Goal: Navigation & Orientation: Find specific page/section

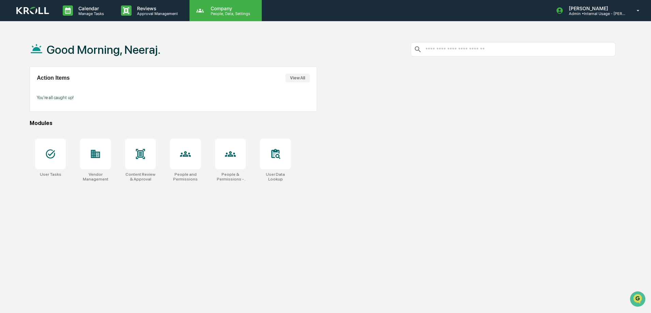
click at [223, 6] on p "Company" at bounding box center [229, 8] width 48 height 6
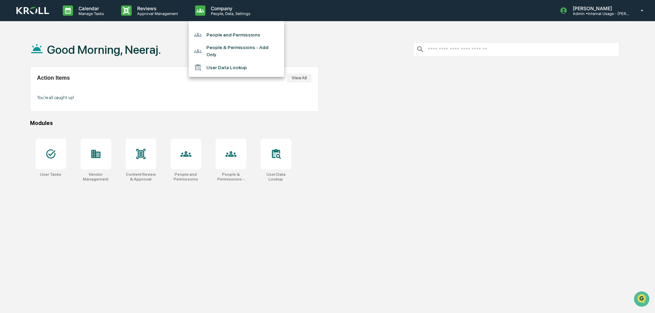
click at [232, 63] on li "User Data Lookup" at bounding box center [236, 67] width 95 height 13
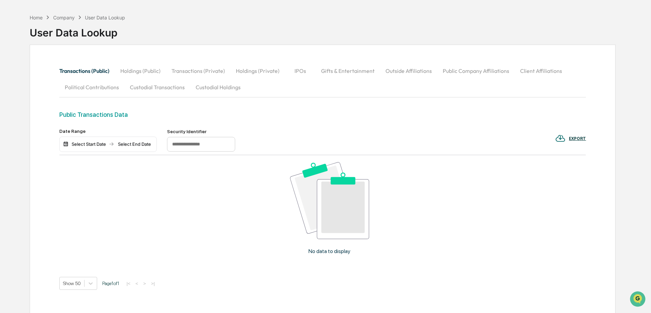
scroll to position [34, 0]
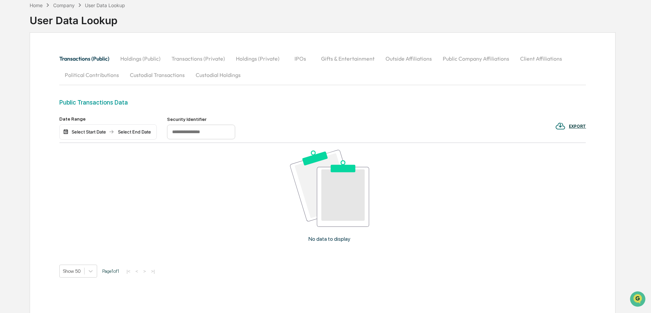
click at [153, 57] on button "Holdings (Public)" at bounding box center [140, 58] width 51 height 16
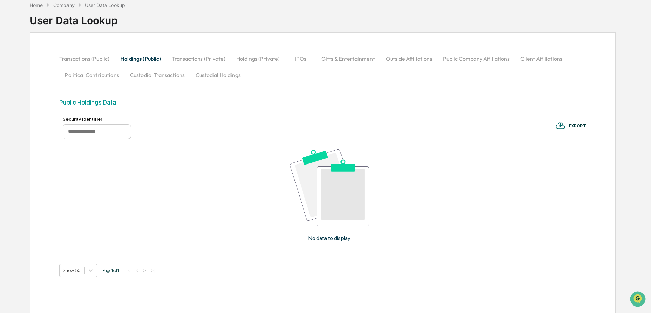
click at [192, 58] on button "Transactions (Private)" at bounding box center [198, 58] width 64 height 16
click at [101, 57] on button "Transactions (Public)" at bounding box center [87, 58] width 56 height 16
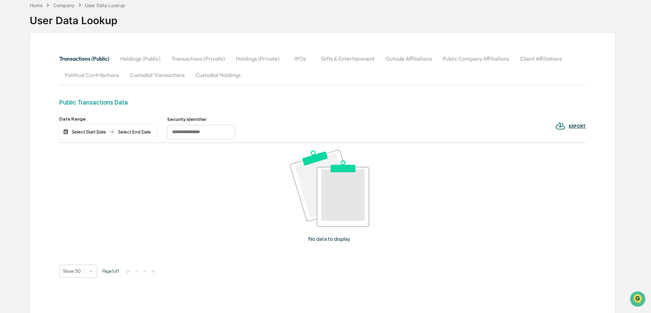
click at [571, 126] on div "EXPORT" at bounding box center [577, 126] width 17 height 5
click at [582, 157] on p "pdf" at bounding box center [580, 156] width 8 height 7
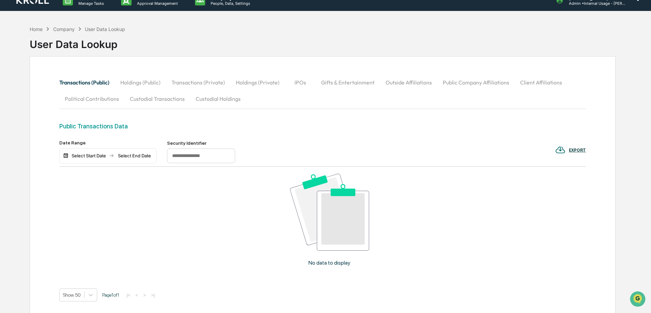
scroll to position [0, 0]
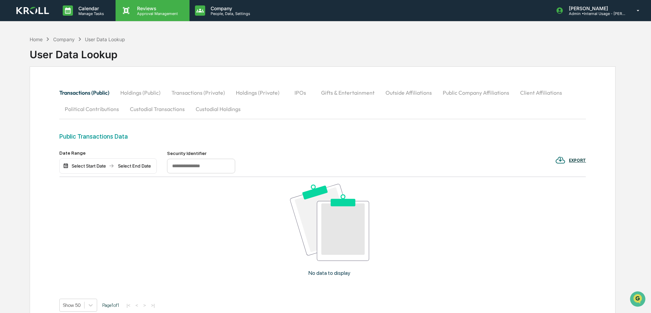
click at [144, 12] on p "Approval Management" at bounding box center [157, 13] width 50 height 5
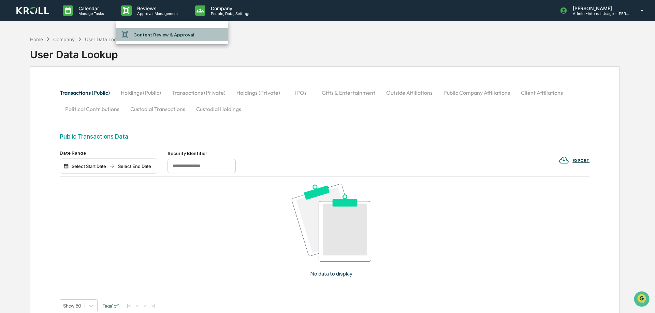
click at [160, 36] on li "Content Review & Approval" at bounding box center [172, 34] width 113 height 13
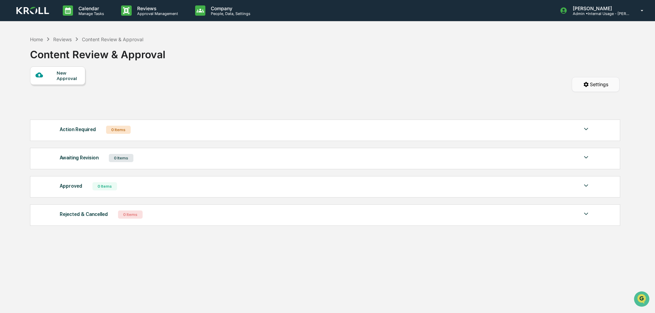
click at [584, 85] on html "Calendar Manage Tasks Reviews Approval Management Company People, Data, Setting…" at bounding box center [327, 156] width 655 height 313
click at [620, 13] on html "Calendar Manage Tasks Reviews Approval Management Company People, Data, Setting…" at bounding box center [327, 156] width 655 height 313
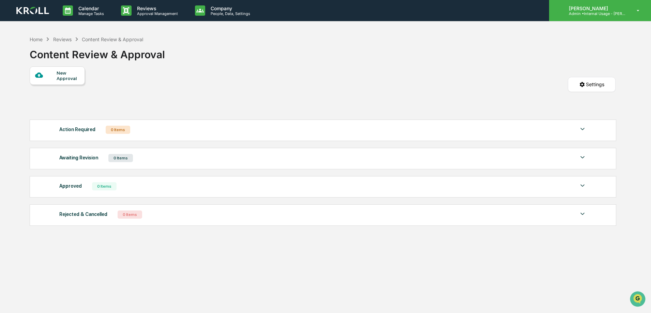
click at [631, 11] on div "[PERSON_NAME] Admin • Internal Usage - [PERSON_NAME]" at bounding box center [600, 10] width 102 height 21
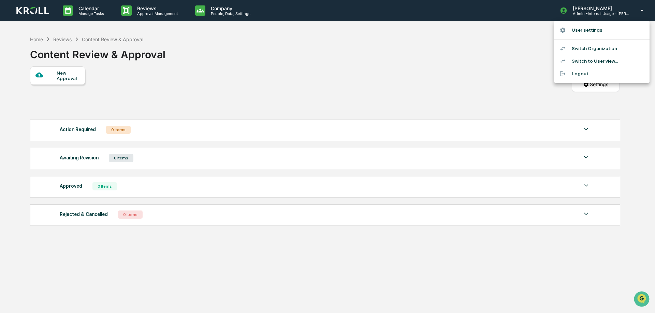
click at [580, 30] on li "User settings" at bounding box center [601, 30] width 95 height 13
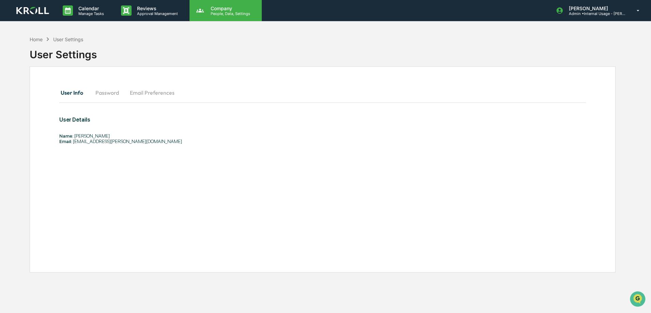
click at [225, 15] on p "People, Data, Settings" at bounding box center [229, 13] width 48 height 5
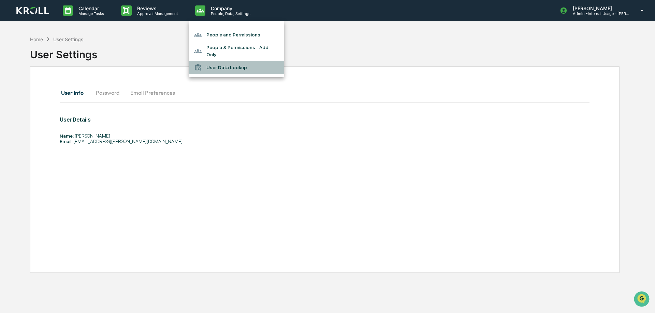
click at [237, 62] on li "User Data Lookup" at bounding box center [236, 67] width 95 height 13
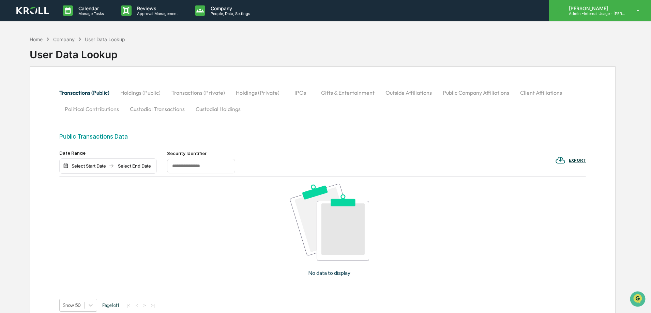
click at [585, 8] on p "[PERSON_NAME]" at bounding box center [595, 8] width 63 height 6
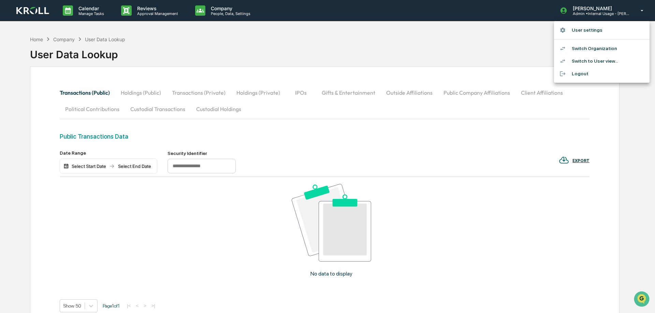
click at [221, 11] on div at bounding box center [327, 156] width 655 height 313
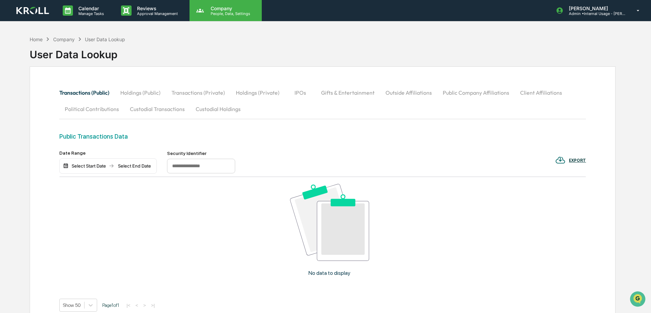
click at [227, 13] on p "People, Data, Settings" at bounding box center [229, 13] width 48 height 5
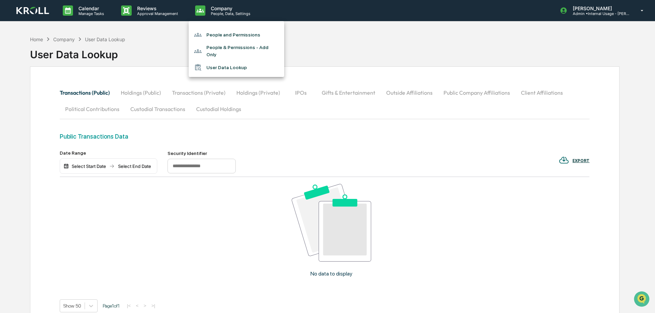
click at [319, 30] on div at bounding box center [327, 156] width 655 height 313
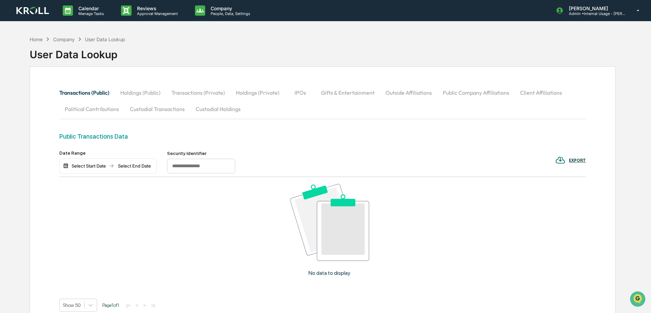
click at [123, 140] on div "Public Transactions Data" at bounding box center [322, 141] width 527 height 17
click at [185, 164] on input "text" at bounding box center [201, 166] width 68 height 15
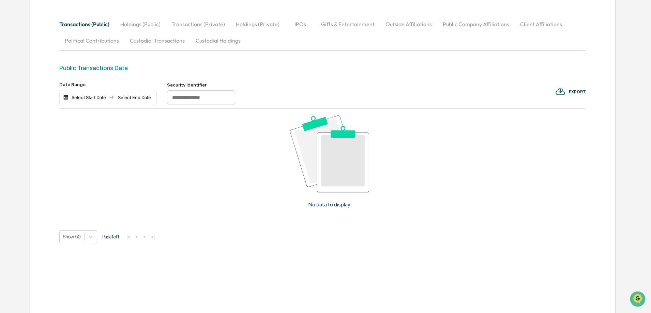
scroll to position [69, 0]
click at [317, 166] on img at bounding box center [329, 153] width 79 height 77
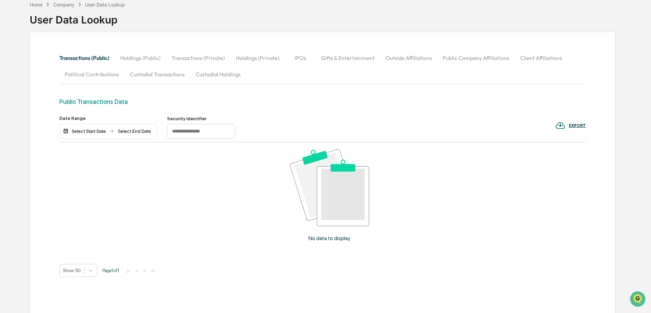
scroll to position [0, 0]
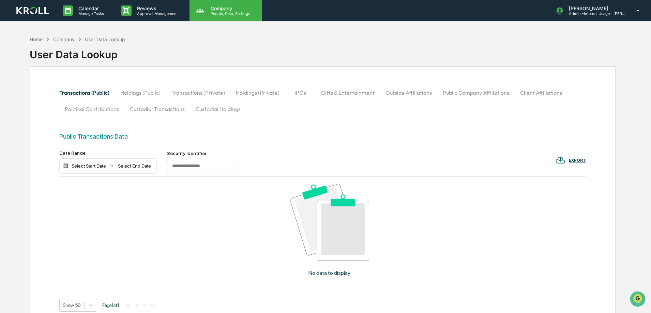
click at [229, 16] on div "Company People, Data, Settings" at bounding box center [226, 10] width 72 height 21
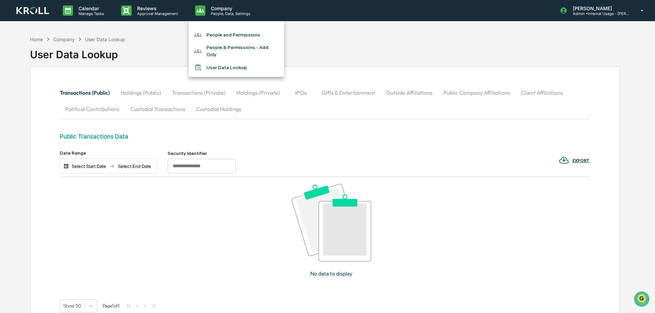
click at [229, 35] on li "People and Permissions" at bounding box center [236, 34] width 95 height 13
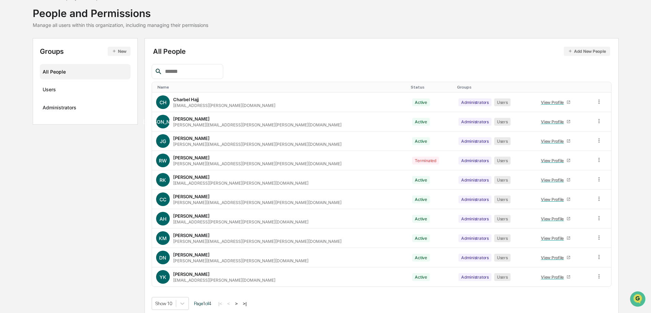
scroll to position [43, 0]
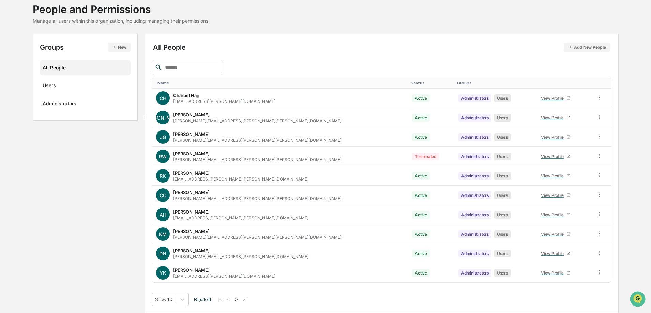
click at [240, 301] on button ">" at bounding box center [236, 300] width 7 height 6
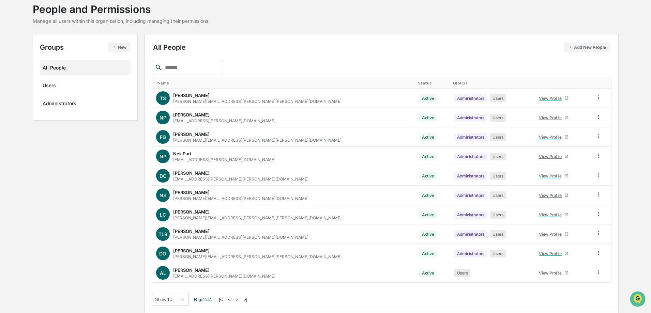
click at [241, 300] on button ">" at bounding box center [237, 300] width 7 height 6
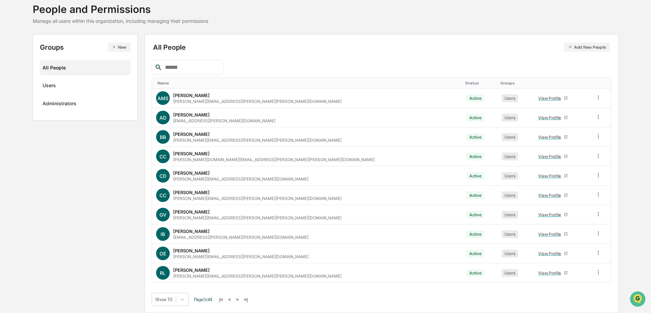
click at [239, 298] on button ">" at bounding box center [237, 300] width 7 height 6
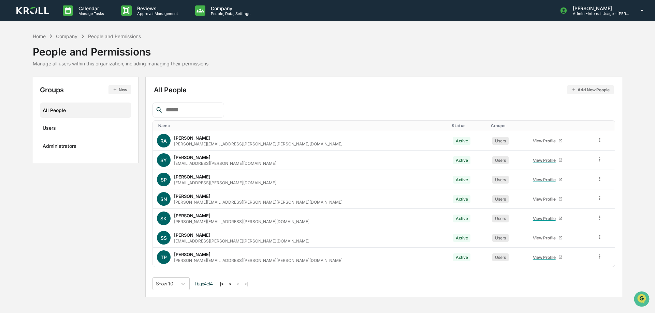
click at [234, 284] on button "<" at bounding box center [230, 284] width 7 height 6
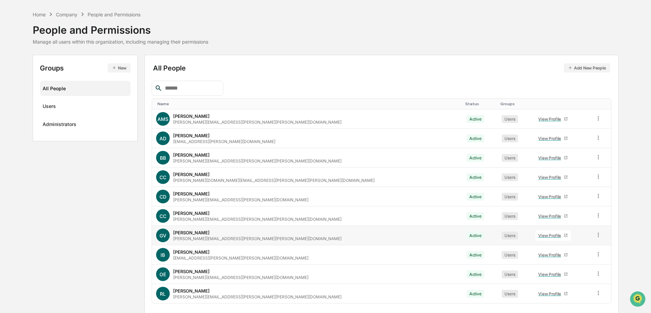
scroll to position [43, 0]
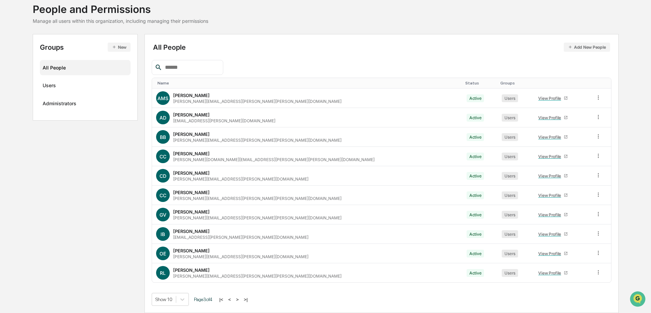
click at [233, 298] on button "<" at bounding box center [229, 300] width 7 height 6
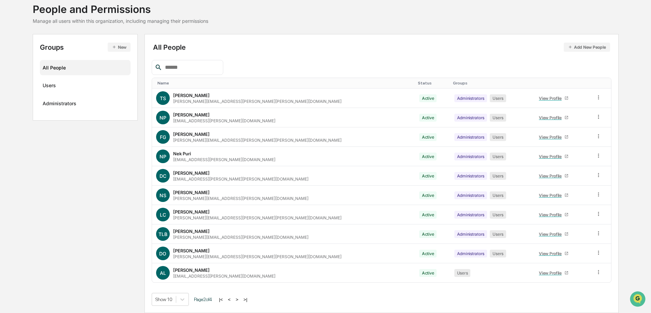
click at [233, 298] on button "<" at bounding box center [229, 300] width 7 height 6
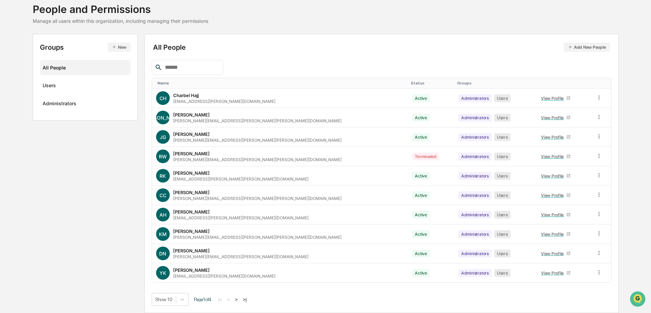
click at [239, 297] on button ">" at bounding box center [236, 300] width 7 height 6
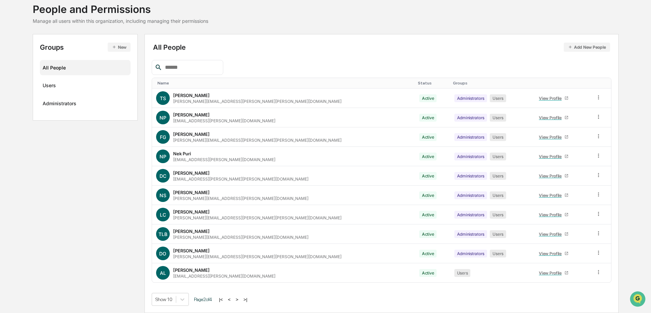
click at [239, 297] on button ">" at bounding box center [237, 300] width 7 height 6
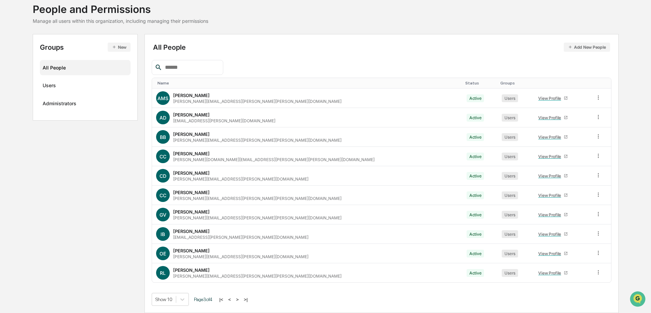
click at [241, 300] on button ">" at bounding box center [237, 300] width 7 height 6
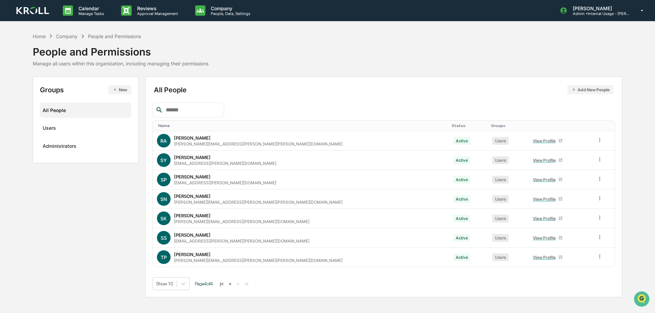
click at [233, 284] on button "<" at bounding box center [230, 284] width 7 height 6
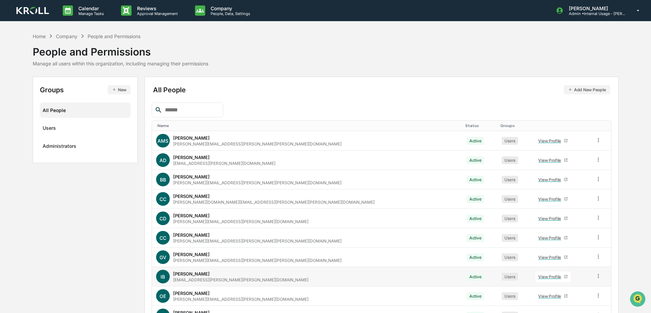
scroll to position [43, 0]
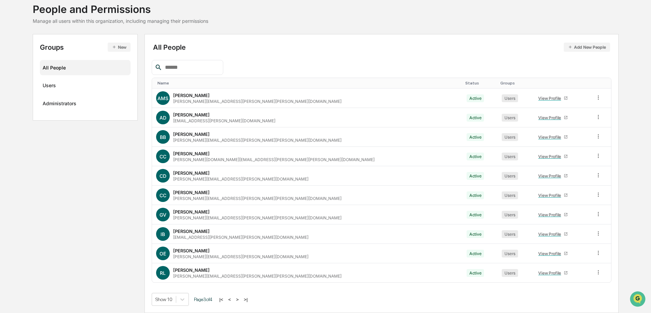
click at [232, 299] on button "<" at bounding box center [229, 300] width 7 height 6
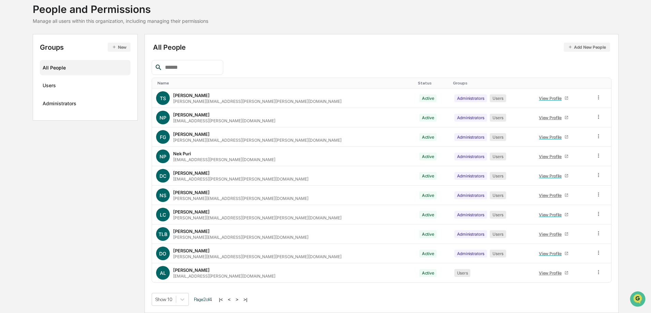
click at [233, 298] on button "<" at bounding box center [229, 300] width 7 height 6
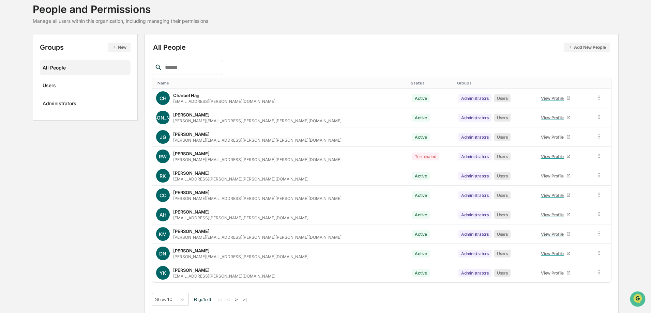
click at [240, 299] on button ">" at bounding box center [236, 300] width 7 height 6
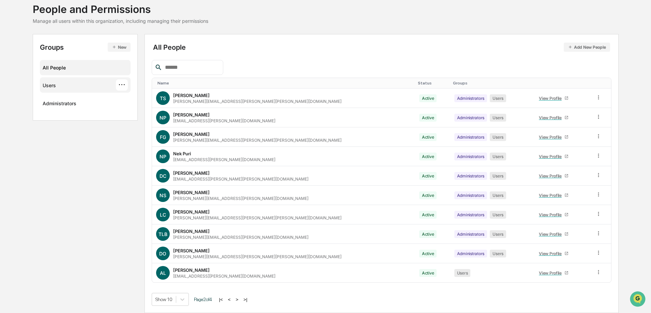
click at [50, 87] on div "Users" at bounding box center [49, 87] width 13 height 8
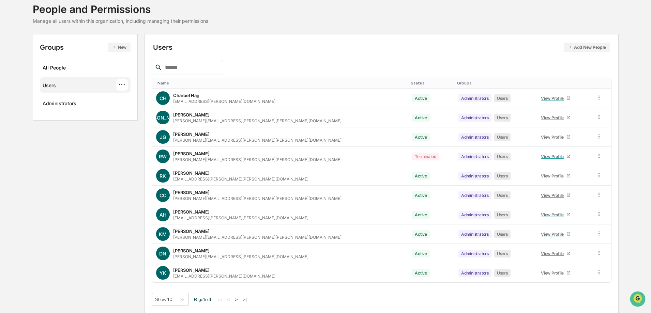
click at [240, 298] on button ">" at bounding box center [236, 300] width 7 height 6
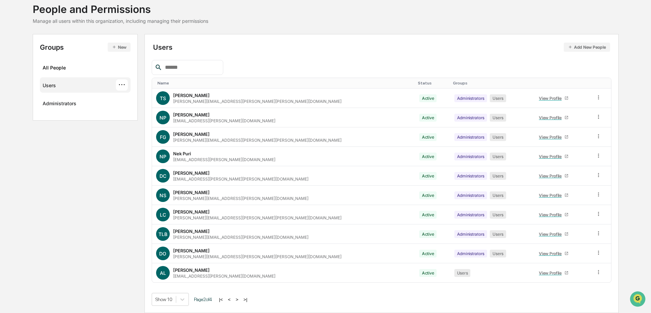
click at [241, 298] on button ">" at bounding box center [237, 300] width 7 height 6
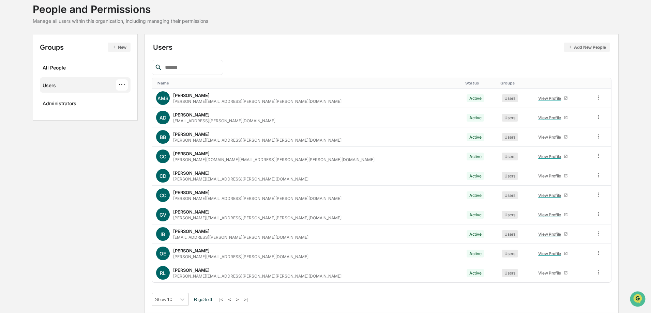
click at [239, 301] on button ">" at bounding box center [237, 300] width 7 height 6
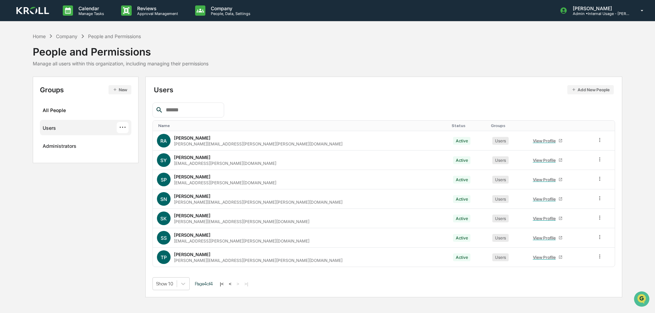
click at [226, 285] on button "|<" at bounding box center [222, 284] width 8 height 6
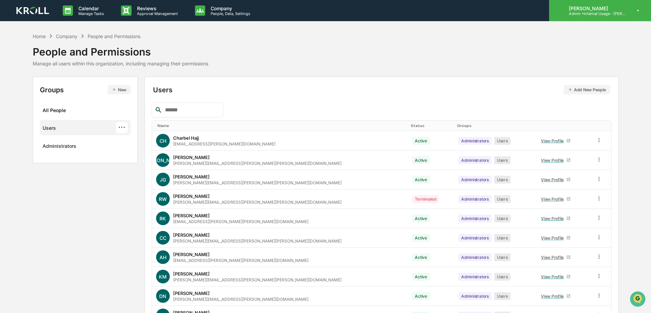
click at [598, 8] on p "[PERSON_NAME]" at bounding box center [595, 8] width 63 height 6
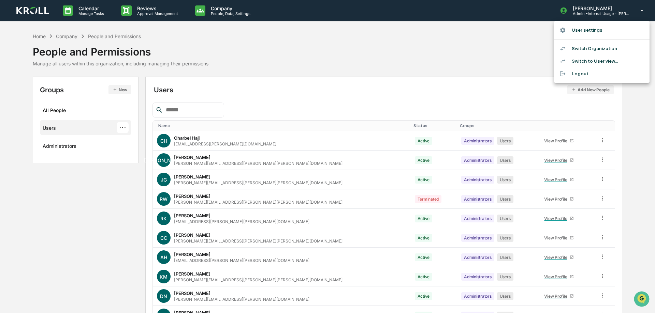
click at [594, 48] on li "Switch Organization" at bounding box center [601, 48] width 95 height 13
